Goal: Information Seeking & Learning: Learn about a topic

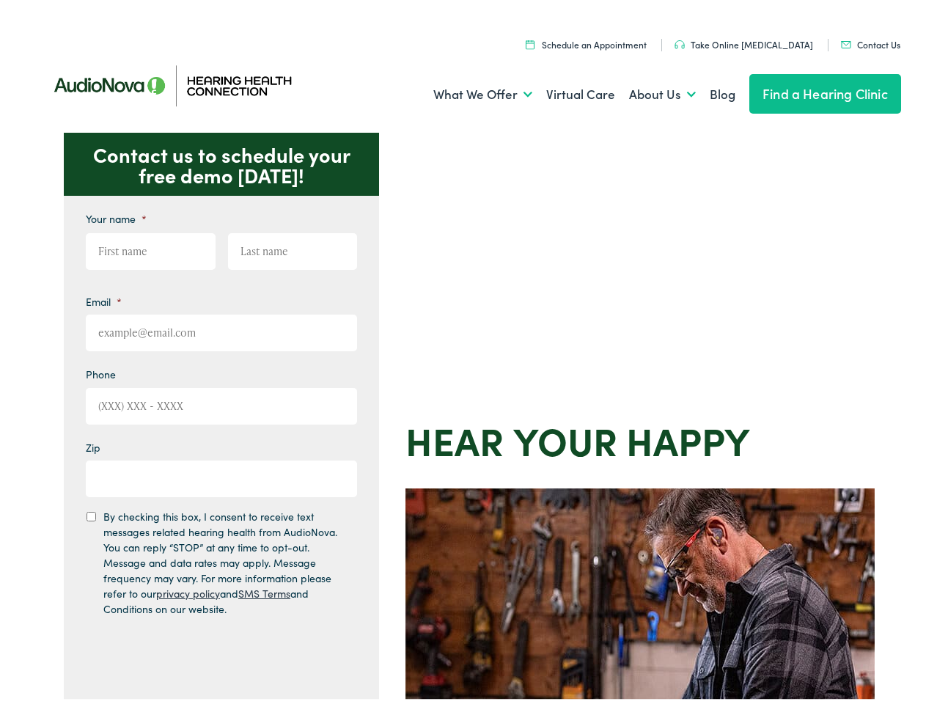
click at [462, 352] on div "Contact us to schedule your free demo [DATE]! Give us a call [PHONE_NUMBER] Ema…" at bounding box center [469, 637] width 938 height 1019
click at [469, 90] on link "What We Offer" at bounding box center [482, 90] width 99 height 54
click at [646, 90] on link "About Us" at bounding box center [662, 90] width 67 height 54
